Goal: Use online tool/utility: Utilize a website feature to perform a specific function

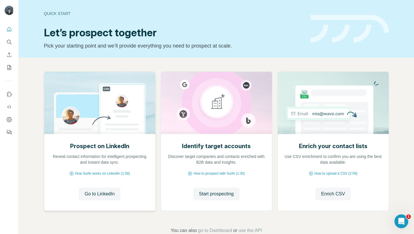
scroll to position [14, 0]
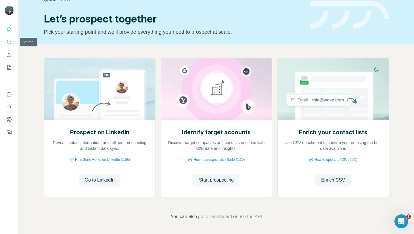
click at [9, 42] on icon "Search" at bounding box center [9, 42] width 6 height 6
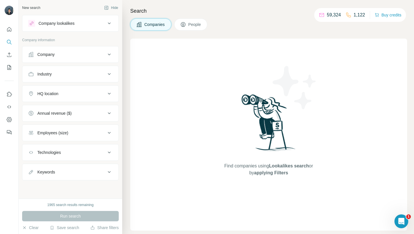
click at [105, 23] on div "Company lookalikes" at bounding box center [67, 23] width 78 height 7
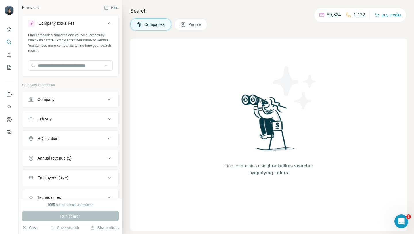
click at [105, 23] on div "Company lookalikes" at bounding box center [67, 23] width 78 height 7
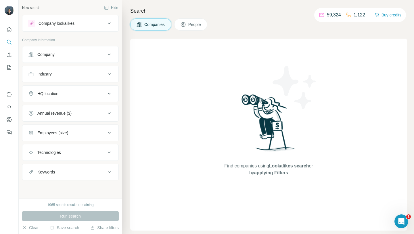
click at [99, 56] on div "Company" at bounding box center [67, 55] width 78 height 6
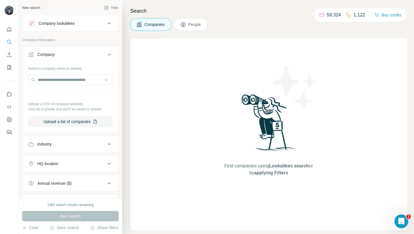
click at [99, 56] on div "Company" at bounding box center [67, 55] width 78 height 6
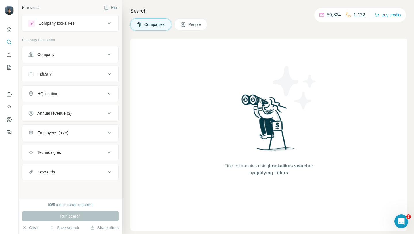
click at [100, 53] on div "Company" at bounding box center [67, 55] width 78 height 6
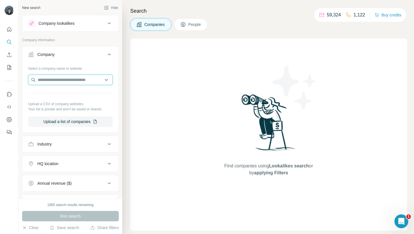
click at [45, 79] on input "text" at bounding box center [70, 80] width 85 height 10
type input "*"
click at [58, 27] on button "Company lookalikes" at bounding box center [70, 23] width 96 height 14
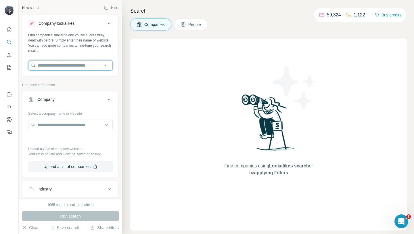
click at [59, 66] on input "text" at bounding box center [70, 65] width 85 height 10
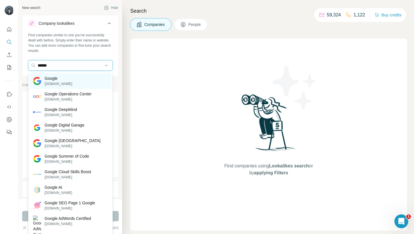
type input "******"
click at [62, 81] on p "[DOMAIN_NAME]" at bounding box center [59, 83] width 28 height 5
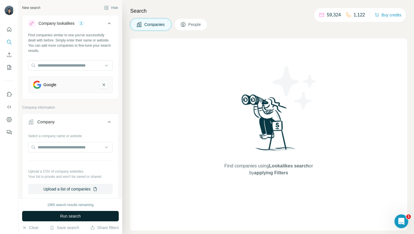
click at [50, 213] on button "Run search" at bounding box center [70, 216] width 97 height 10
